Goal: Task Accomplishment & Management: Use online tool/utility

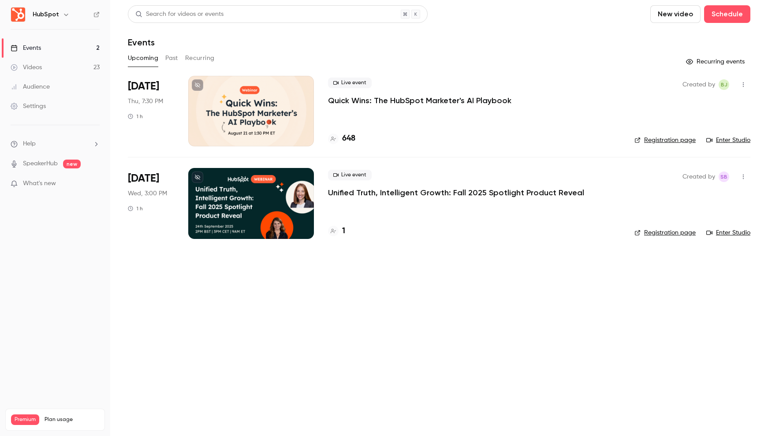
click at [63, 15] on icon "button" at bounding box center [66, 14] width 7 height 7
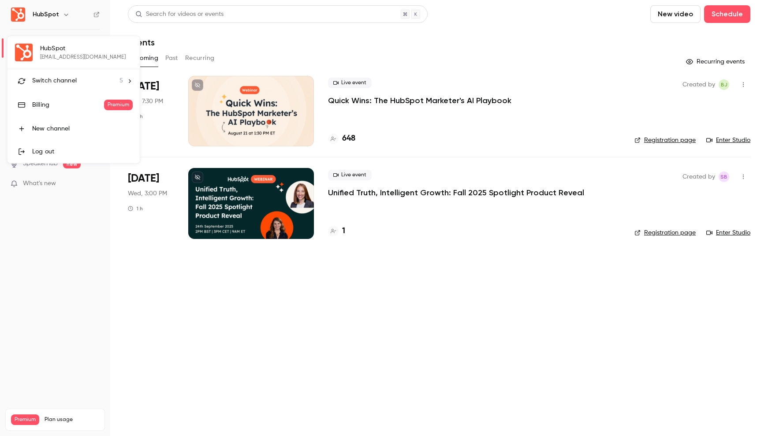
click at [72, 88] on li "Switch channel 5" at bounding box center [73, 80] width 132 height 23
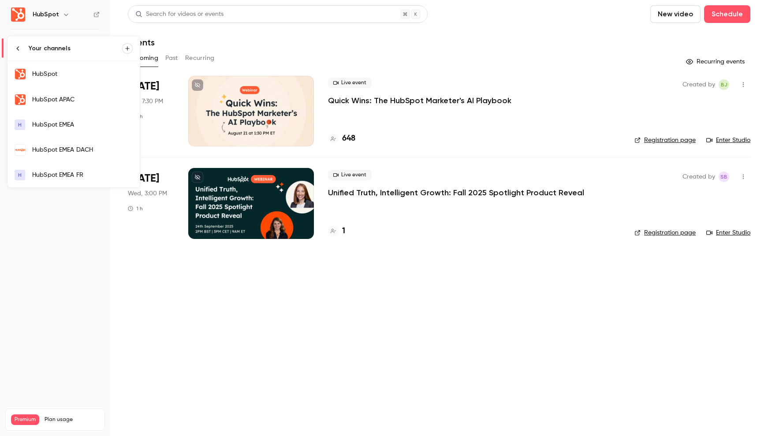
click at [70, 148] on div "HubSpot EMEA DACH" at bounding box center [82, 149] width 100 height 9
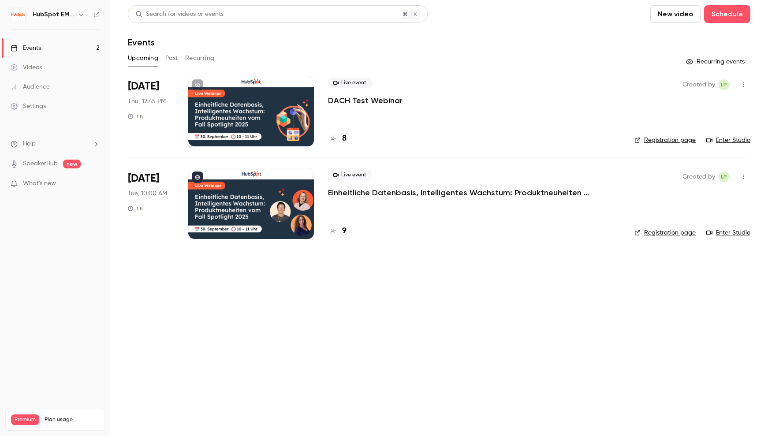
click at [375, 99] on p "DACH Test Webinar" at bounding box center [365, 100] width 74 height 11
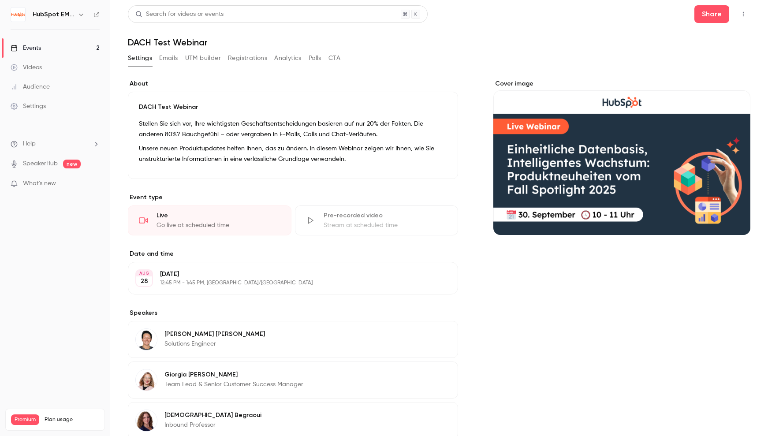
click at [168, 58] on button "Emails" at bounding box center [168, 58] width 19 height 14
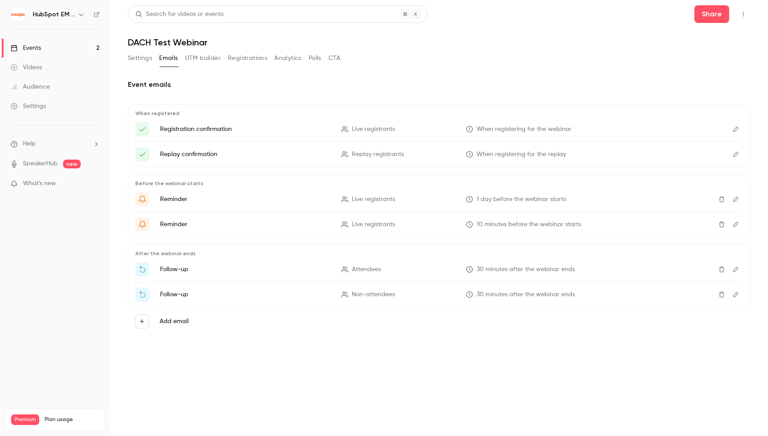
click at [737, 130] on icon "Edit" at bounding box center [735, 129] width 7 height 6
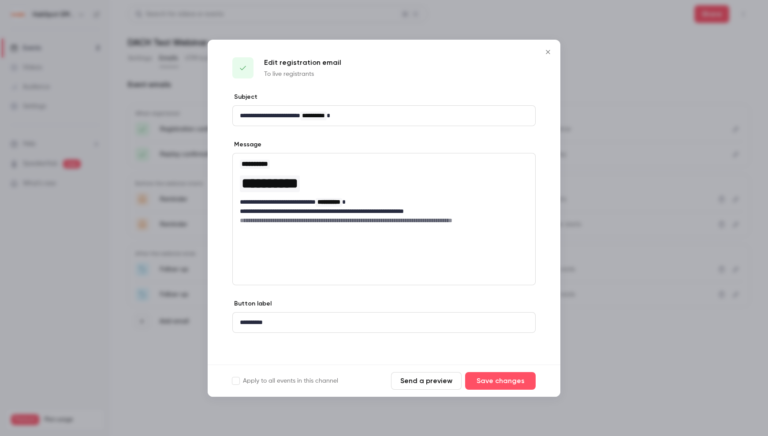
click at [549, 55] on icon "Close" at bounding box center [547, 51] width 11 height 7
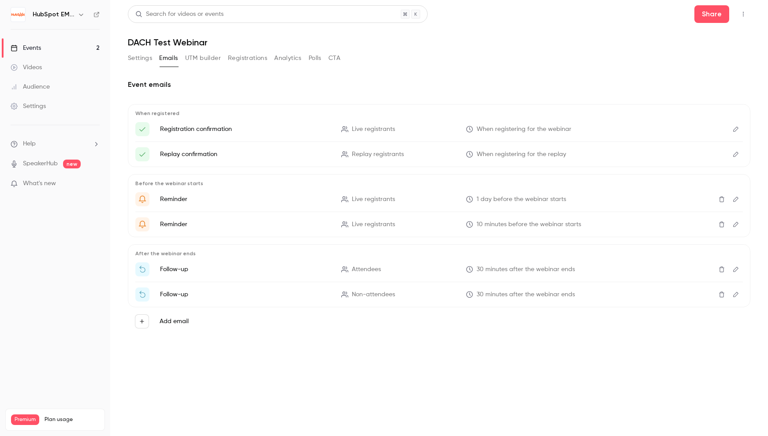
click at [63, 52] on link "Events 2" at bounding box center [55, 47] width 110 height 19
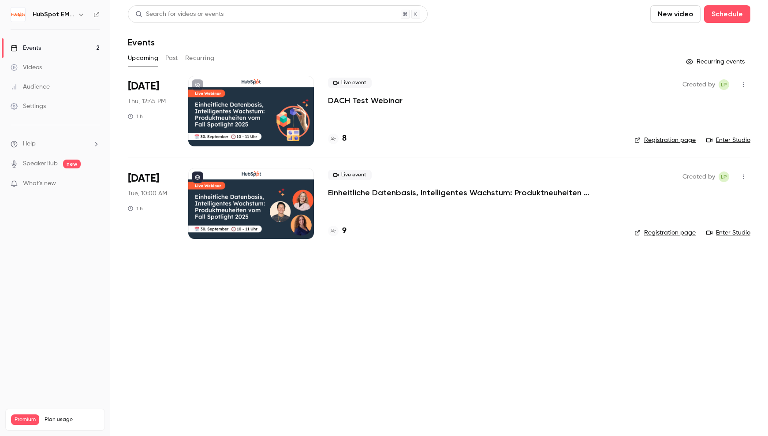
click at [455, 194] on p "Einheitliche Datenbasis, Intelligentes Wachstum: Produktneuheiten vom Fall Spot…" at bounding box center [460, 192] width 264 height 11
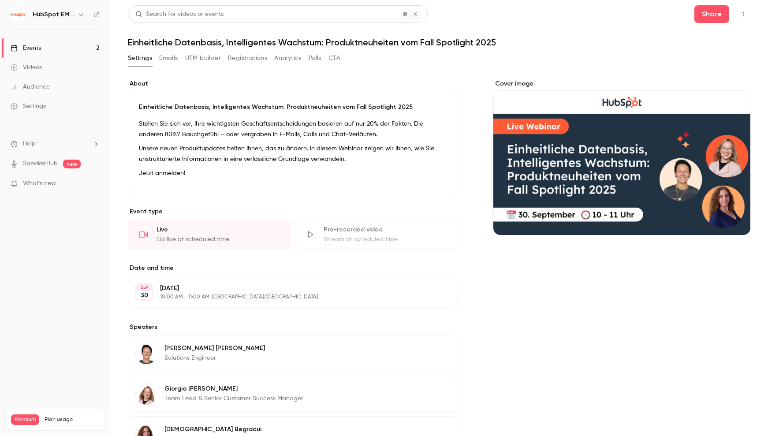
click at [168, 59] on button "Emails" at bounding box center [168, 58] width 19 height 14
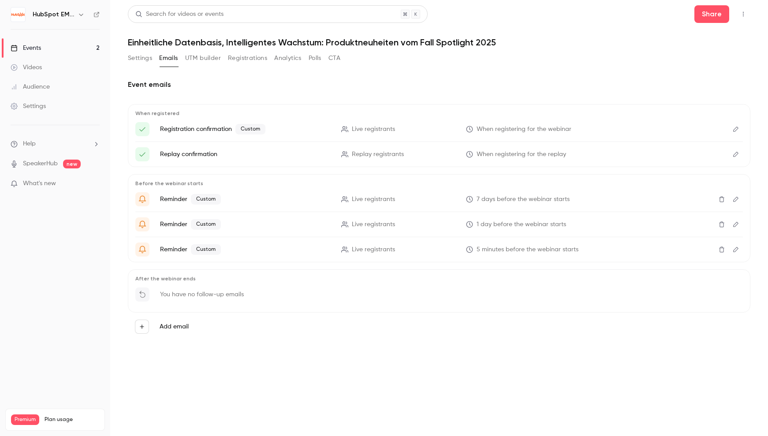
click at [737, 129] on icon "Edit" at bounding box center [735, 128] width 5 height 5
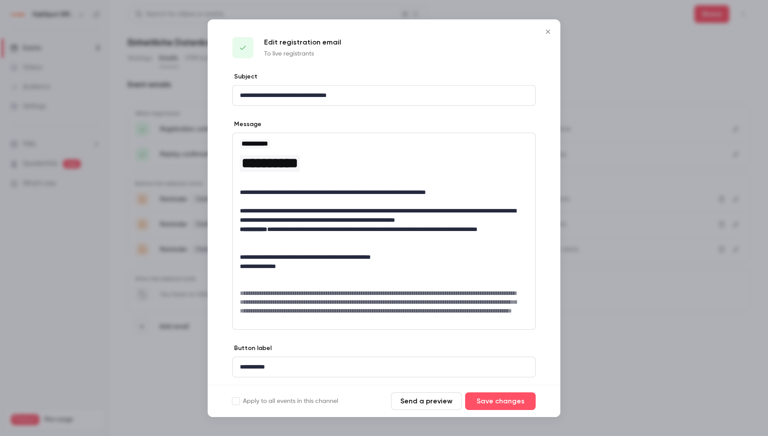
scroll to position [24, 0]
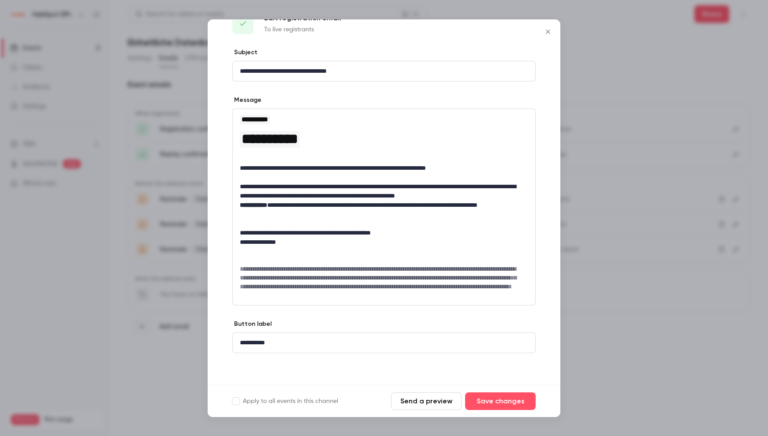
click at [427, 405] on button "Send a preview" at bounding box center [426, 401] width 70 height 18
